Goal: Information Seeking & Learning: Learn about a topic

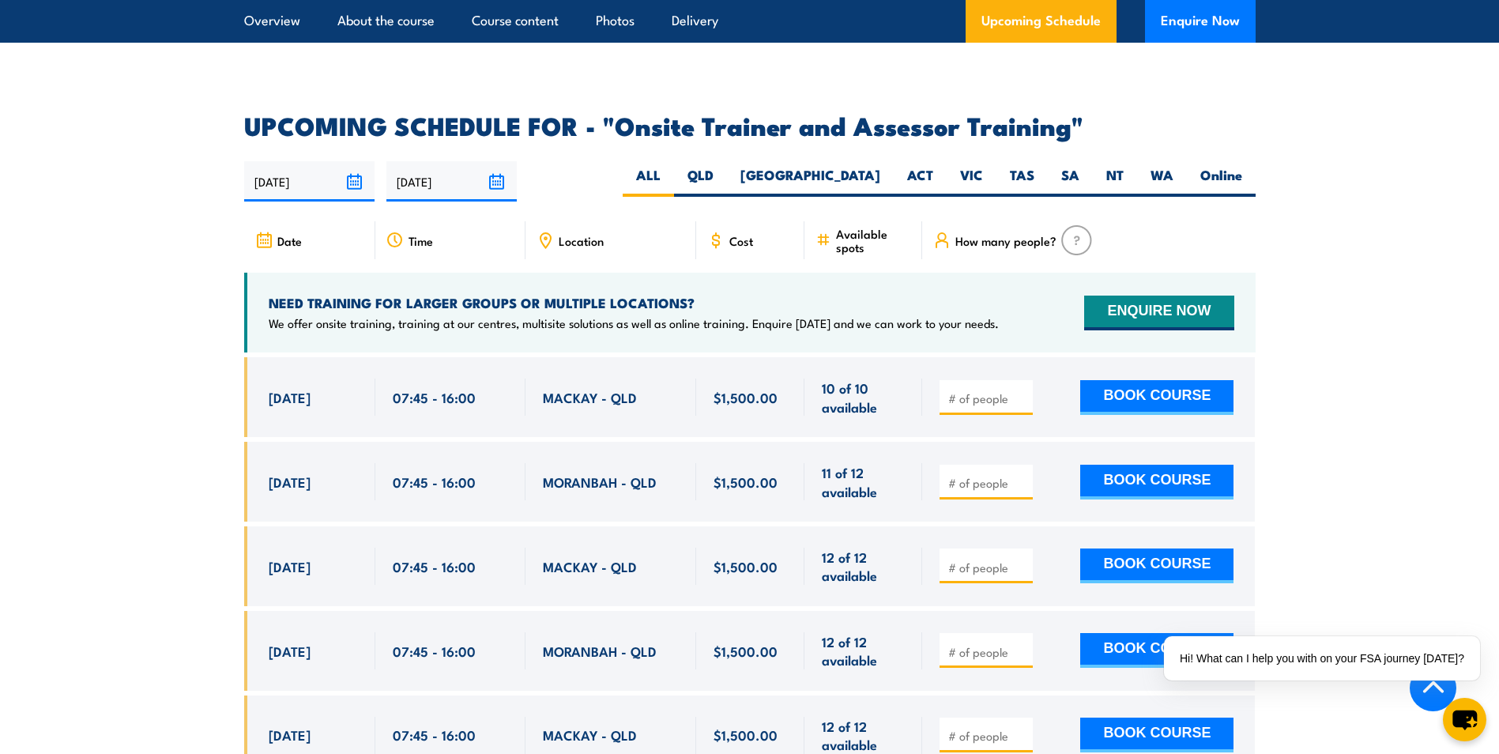
scroll to position [2950, 0]
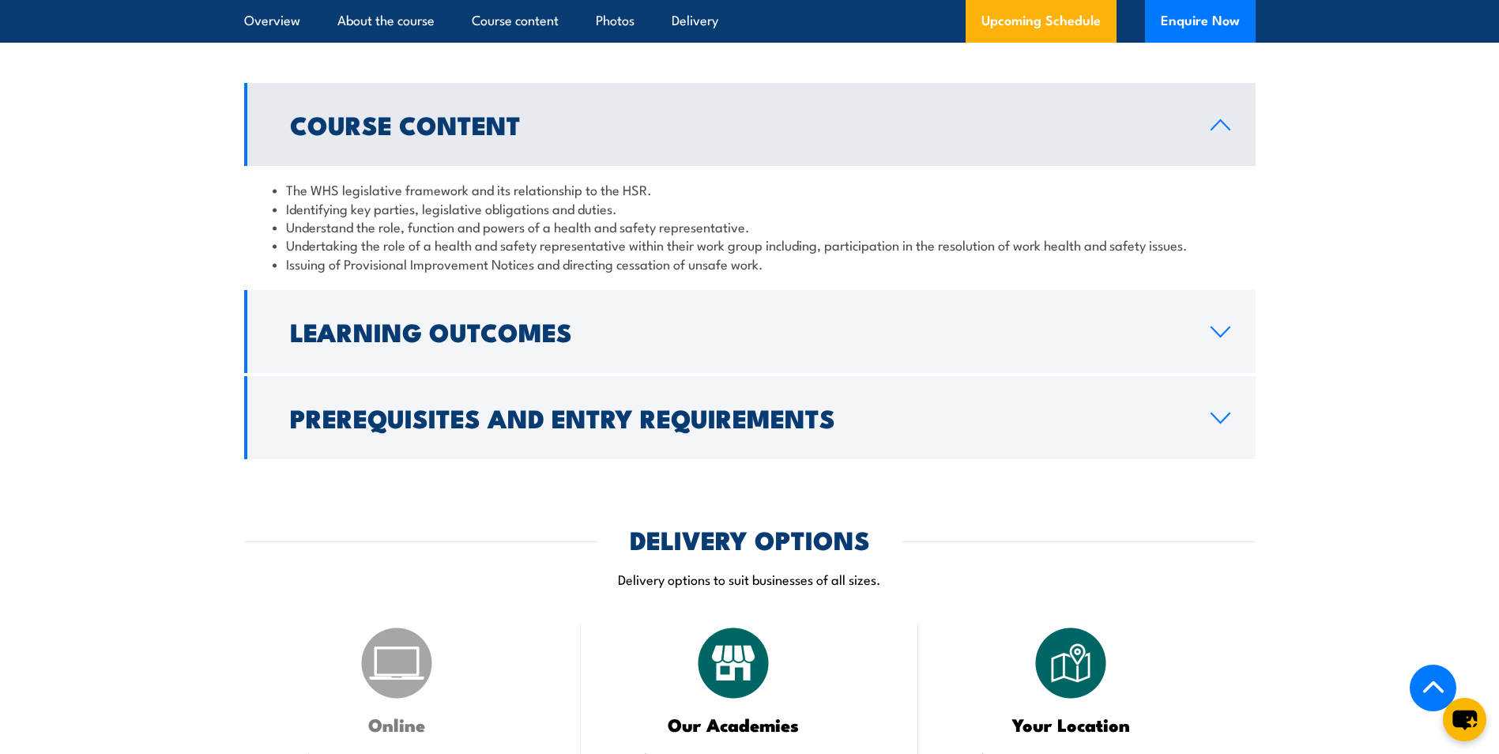
scroll to position [737, 0]
